Goal: Task Accomplishment & Management: Complete application form

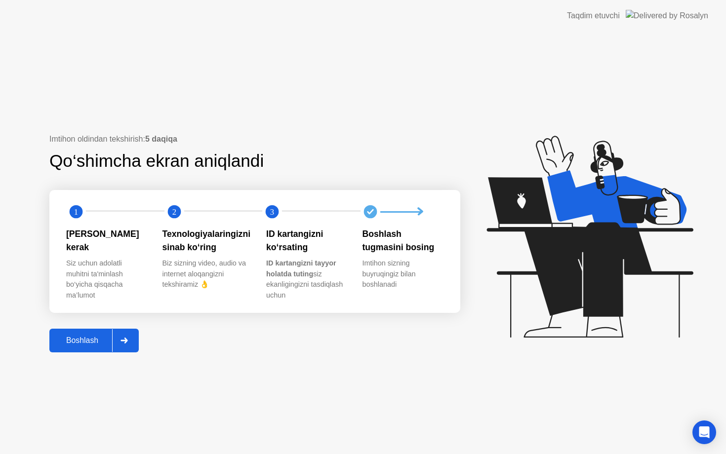
click at [124, 342] on icon at bounding box center [123, 341] width 7 height 6
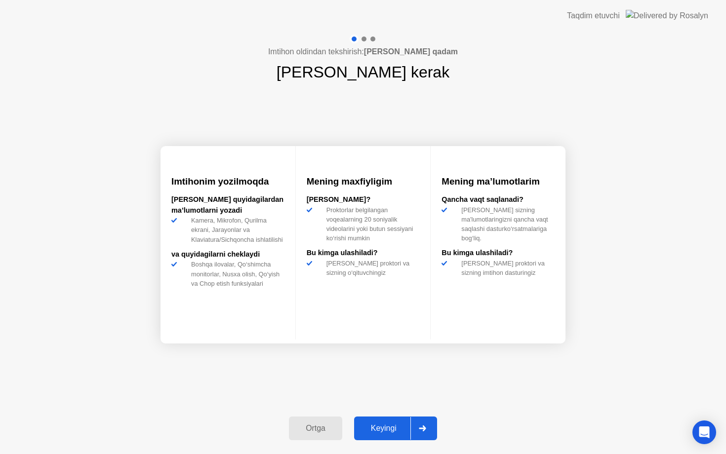
click at [406, 421] on button "Keyingi" at bounding box center [395, 429] width 83 height 24
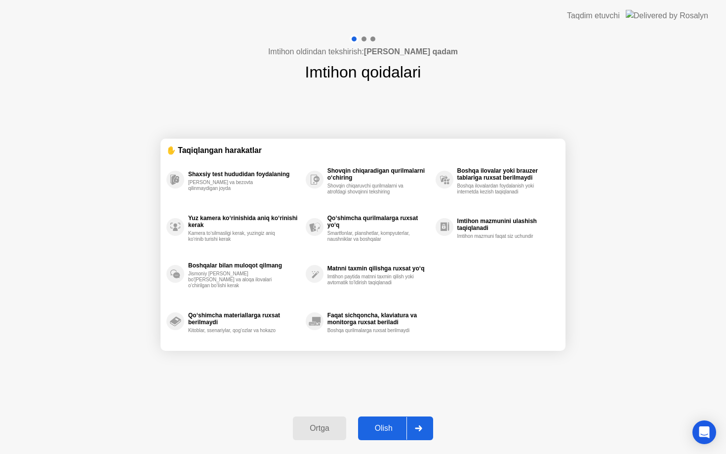
click at [406, 421] on button "Olish" at bounding box center [395, 429] width 75 height 24
select select "Available cameras"
select select "Available speakers"
select select "Available microphones"
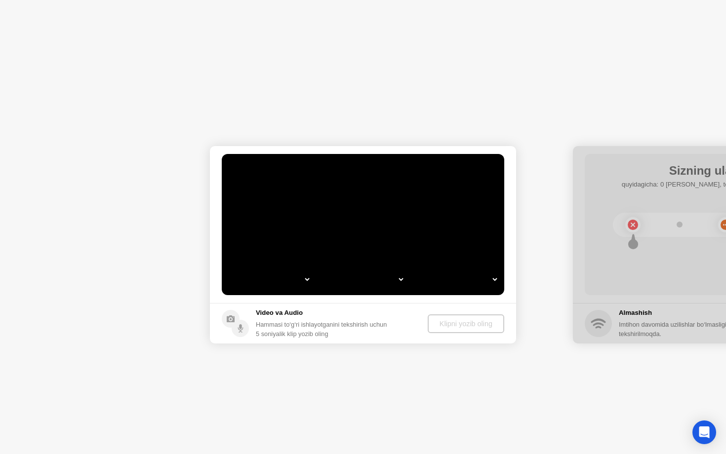
select select "**********"
select select "*******"
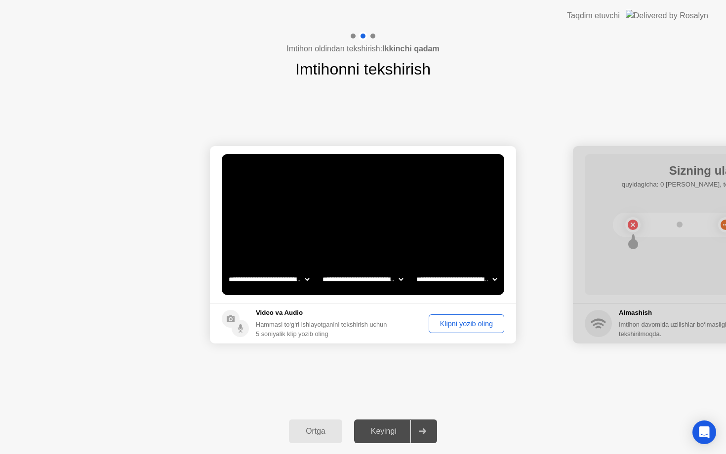
click at [471, 317] on button "Klipni yozib oling" at bounding box center [467, 324] width 76 height 19
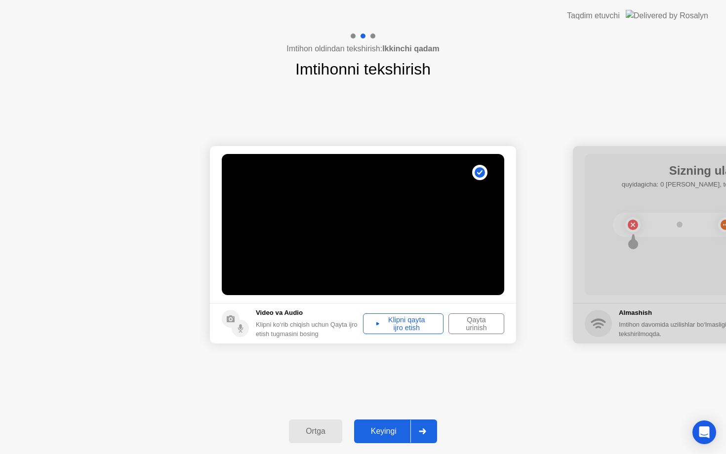
click at [396, 435] on div "Keyingi" at bounding box center [383, 431] width 53 height 9
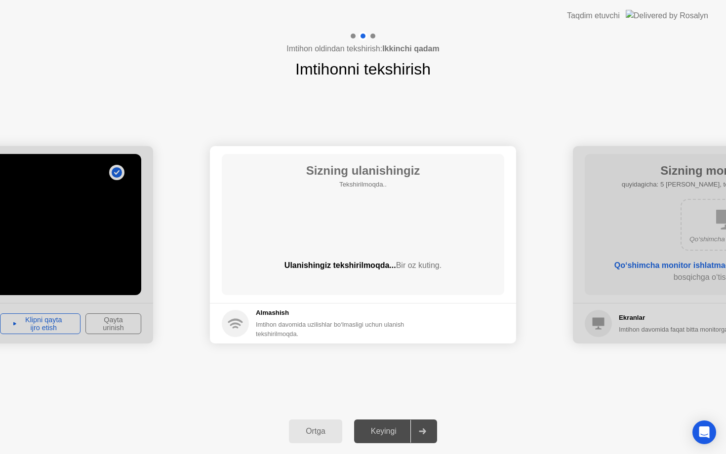
click at [396, 435] on div "Keyingi" at bounding box center [383, 431] width 53 height 9
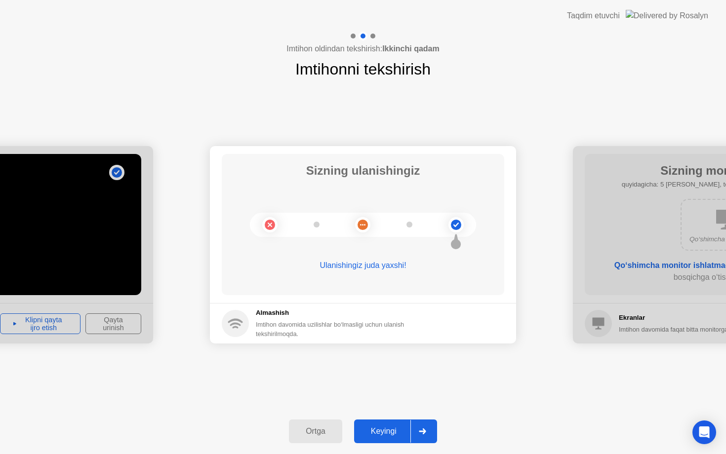
click at [396, 435] on div "Keyingi" at bounding box center [383, 431] width 53 height 9
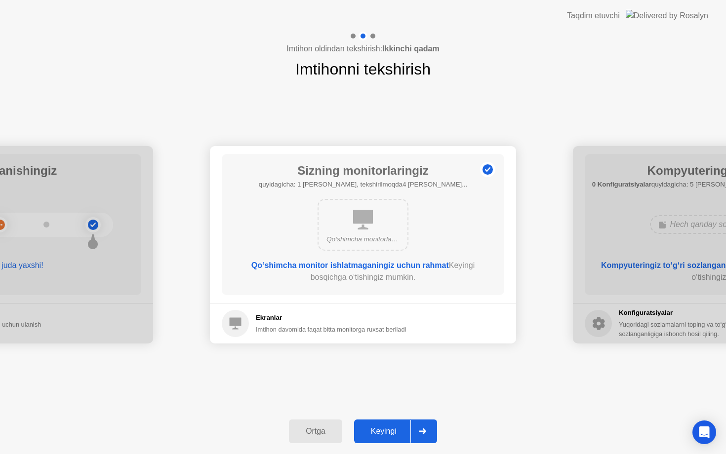
click at [396, 435] on div "Keyingi" at bounding box center [383, 431] width 53 height 9
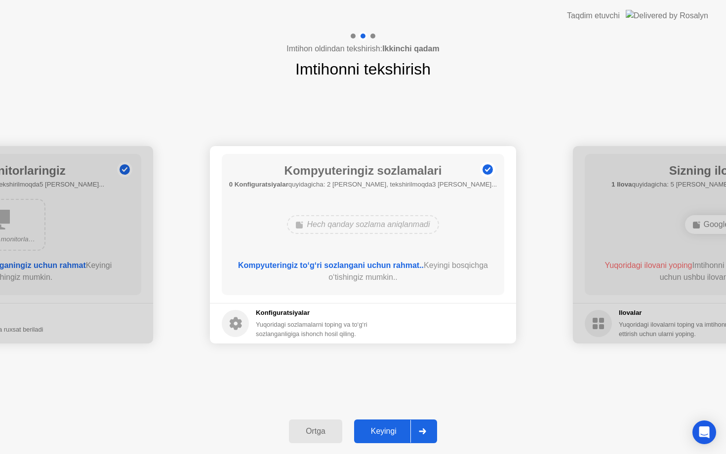
click at [396, 435] on div "Keyingi" at bounding box center [383, 431] width 53 height 9
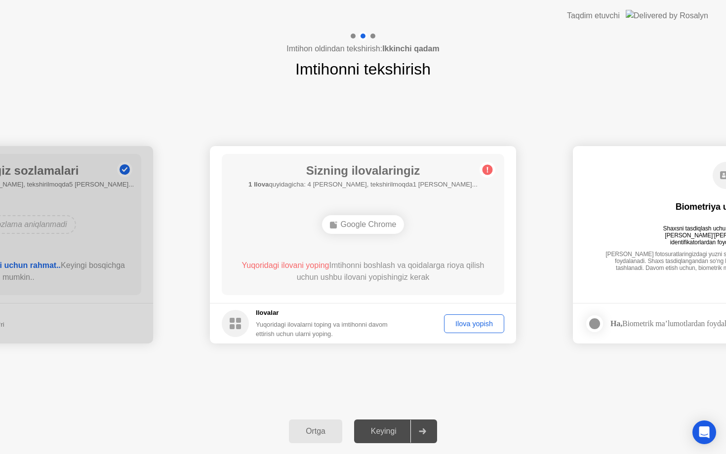
click at [471, 321] on div "Ilova yopish" at bounding box center [473, 324] width 53 height 8
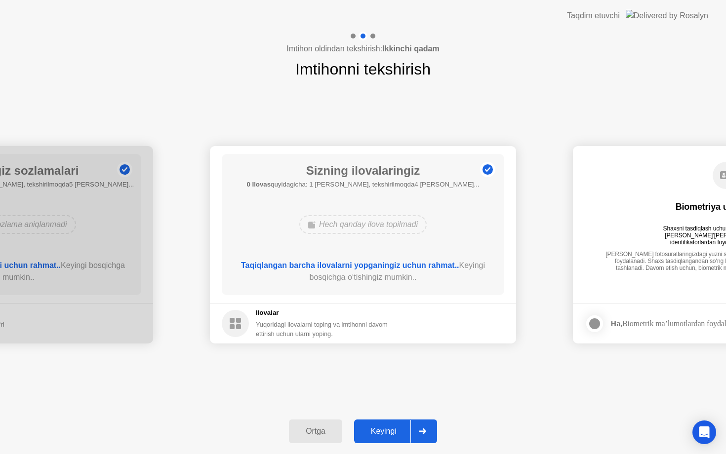
click at [396, 432] on div "Keyingi" at bounding box center [383, 431] width 53 height 9
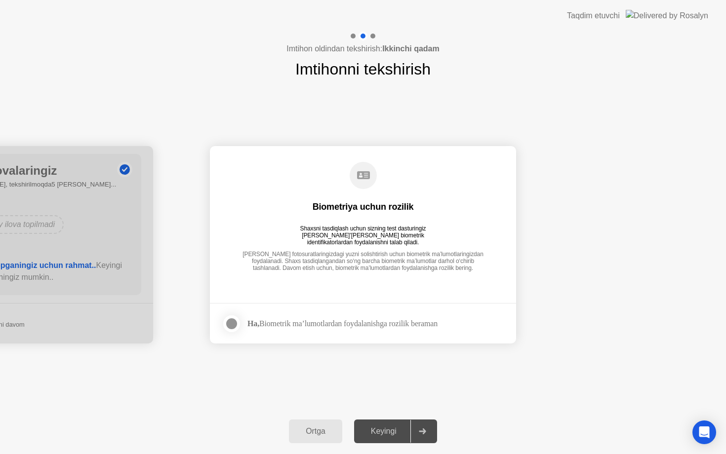
click at [238, 323] on div at bounding box center [232, 324] width 12 height 12
click at [422, 427] on div at bounding box center [422, 431] width 24 height 23
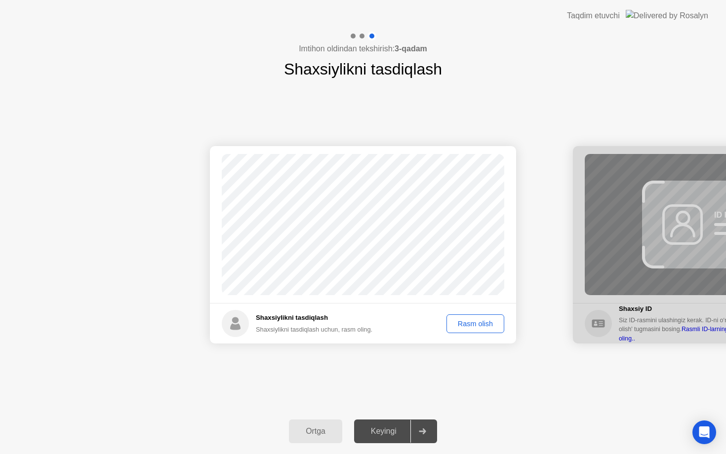
click at [479, 321] on div "Rasm olish" at bounding box center [475, 324] width 51 height 8
click at [388, 437] on button "Keyingi" at bounding box center [395, 432] width 83 height 24
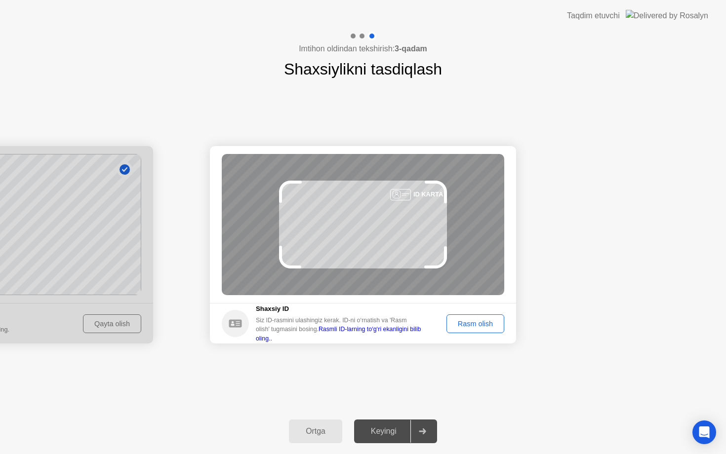
click at [482, 320] on div "Rasm olish" at bounding box center [475, 324] width 51 height 8
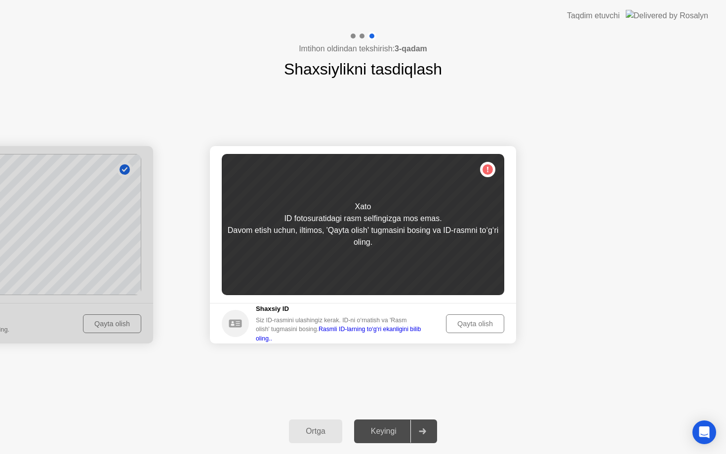
click at [482, 320] on div "Qayta olish" at bounding box center [474, 324] width 51 height 8
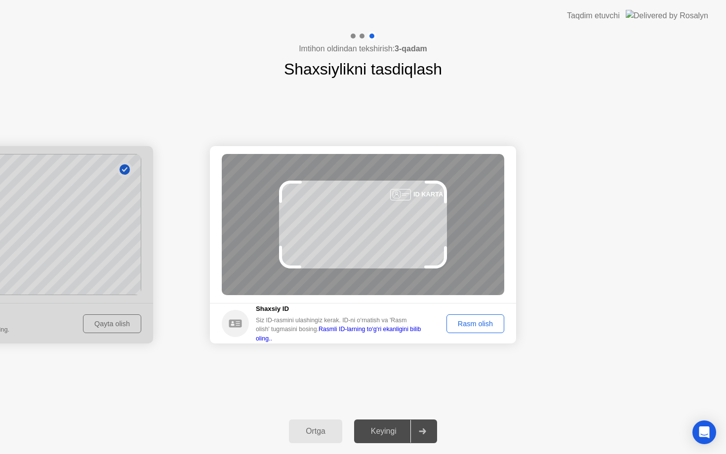
click at [482, 320] on div "Rasm olish" at bounding box center [475, 324] width 51 height 8
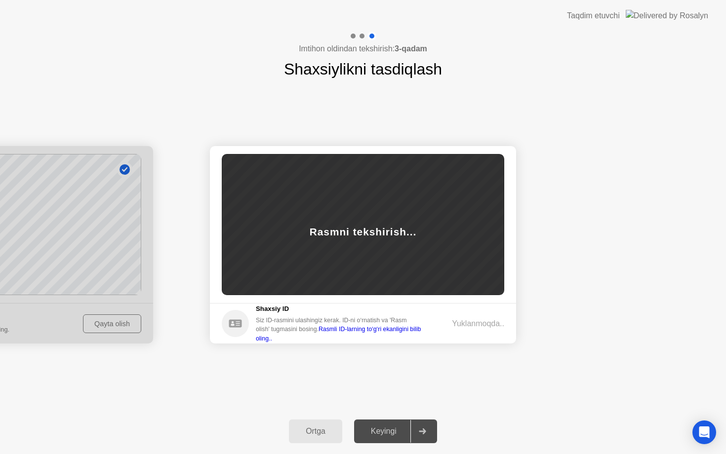
click at [76, 308] on div at bounding box center [0, 245] width 306 height 198
click at [366, 431] on div "Keyingi" at bounding box center [383, 431] width 53 height 9
click at [314, 429] on div "Ortga" at bounding box center [315, 431] width 47 height 9
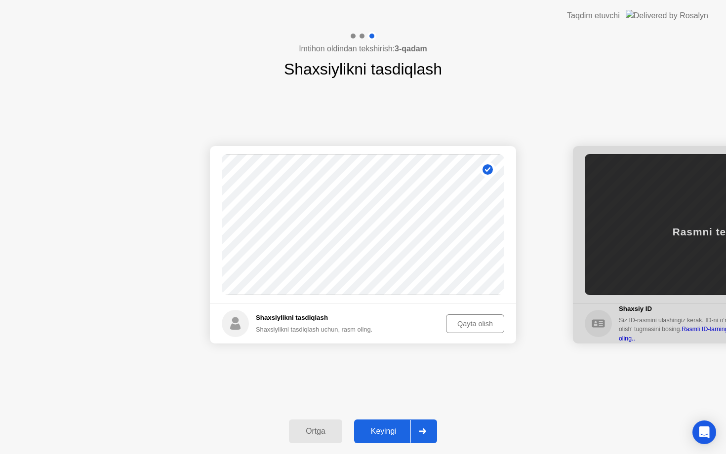
click at [469, 320] on div "Qayta olish" at bounding box center [474, 324] width 51 height 8
click at [474, 321] on div "Rasm olish" at bounding box center [475, 324] width 51 height 8
click at [374, 433] on div "Keyingi" at bounding box center [383, 431] width 53 height 9
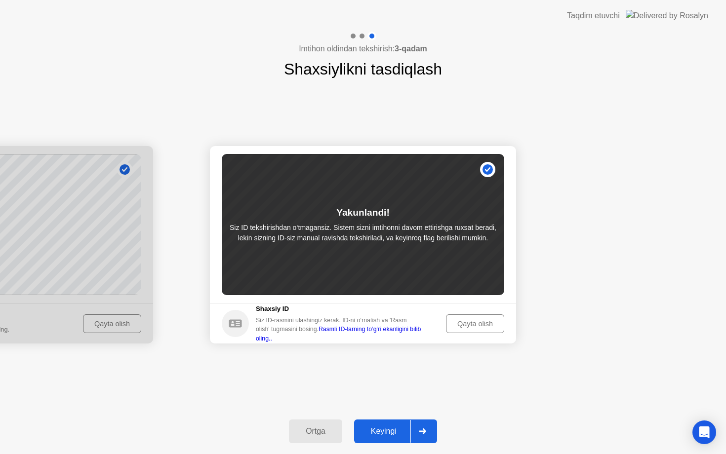
click at [397, 429] on div "Keyingi" at bounding box center [383, 431] width 53 height 9
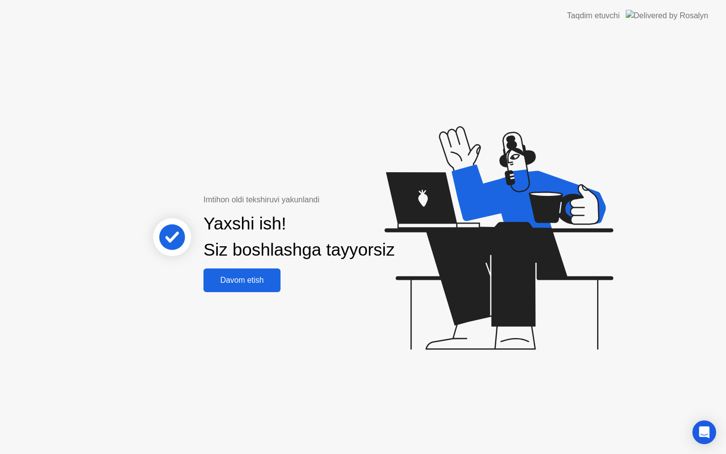
click at [269, 285] on div "Davom etish" at bounding box center [241, 280] width 71 height 9
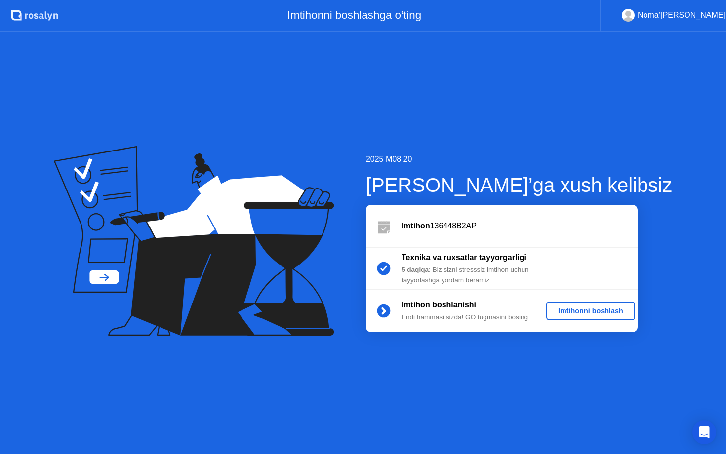
click at [589, 311] on div "Imtihonni boshlash" at bounding box center [590, 311] width 81 height 8
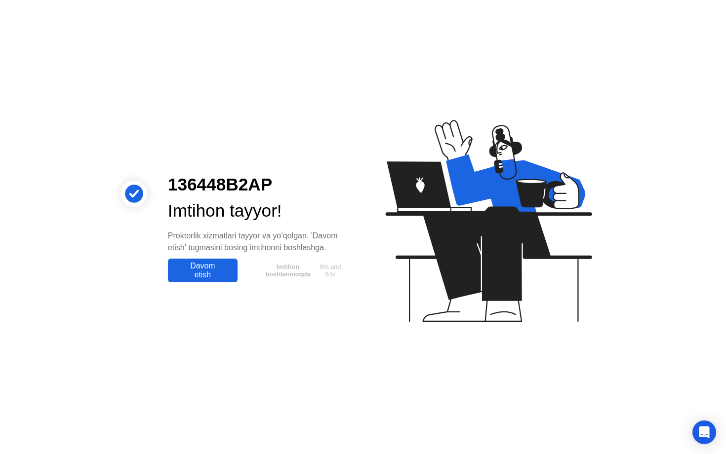
click at [209, 279] on div "Davom etish" at bounding box center [203, 271] width 64 height 18
